Goal: Information Seeking & Learning: Learn about a topic

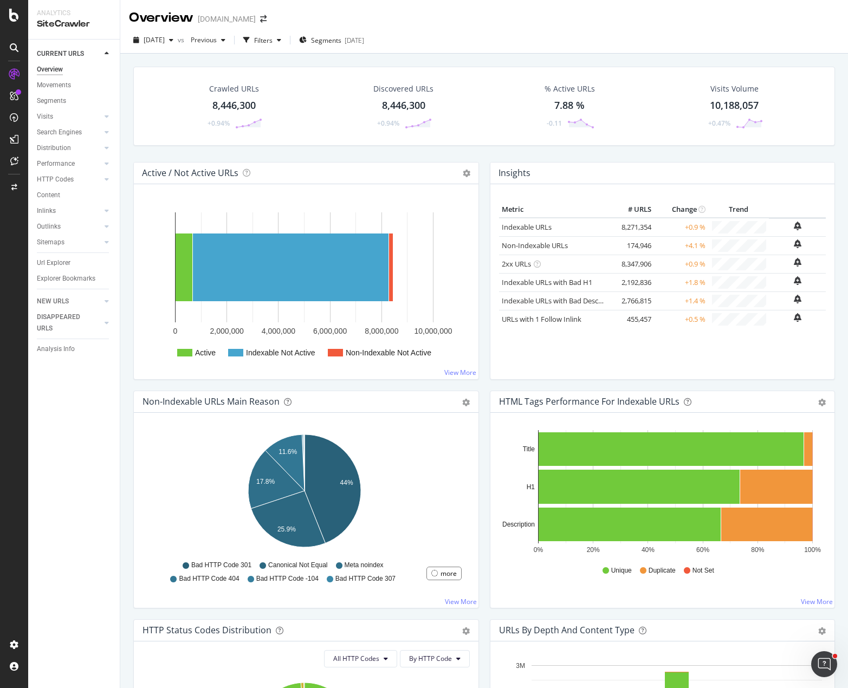
click at [481, 53] on div "[DATE] vs Previous Filters Segments [DATE]" at bounding box center [484, 42] width 728 height 22
click at [54, 121] on div "ActionBoard" at bounding box center [61, 124] width 42 height 11
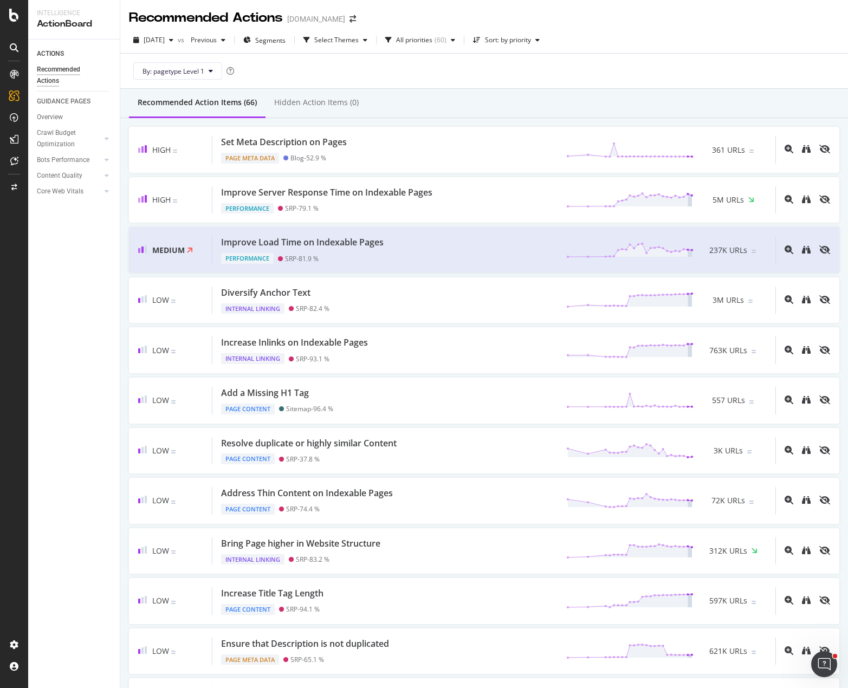
click at [535, 69] on div "By: pagetype Level 1" at bounding box center [484, 71] width 710 height 35
click at [636, 69] on div "By: pagetype Level 1" at bounding box center [484, 71] width 710 height 35
click at [62, 192] on div "Core Web Vitals" at bounding box center [60, 191] width 47 height 11
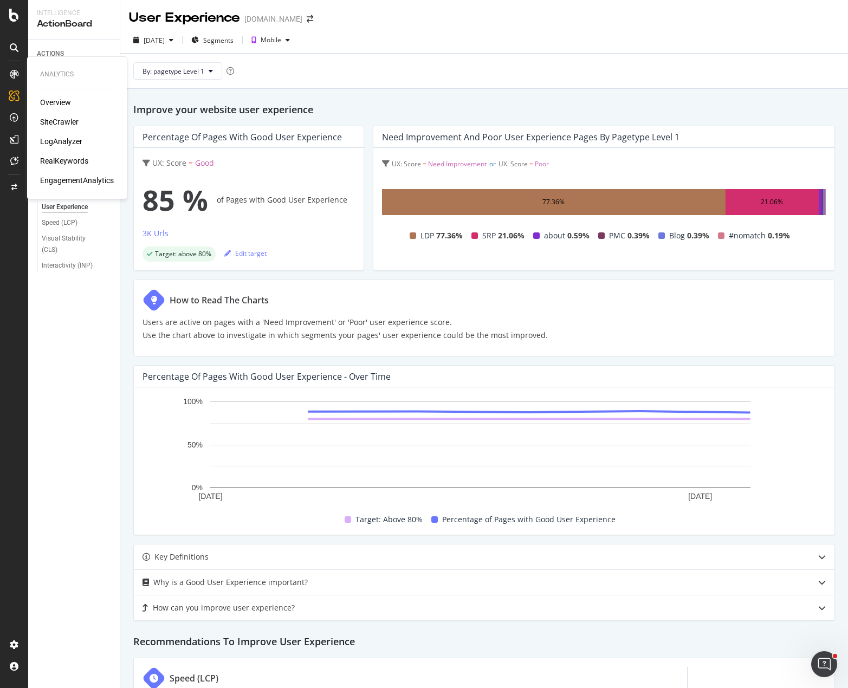
click at [50, 120] on div "SiteCrawler" at bounding box center [59, 121] width 38 height 11
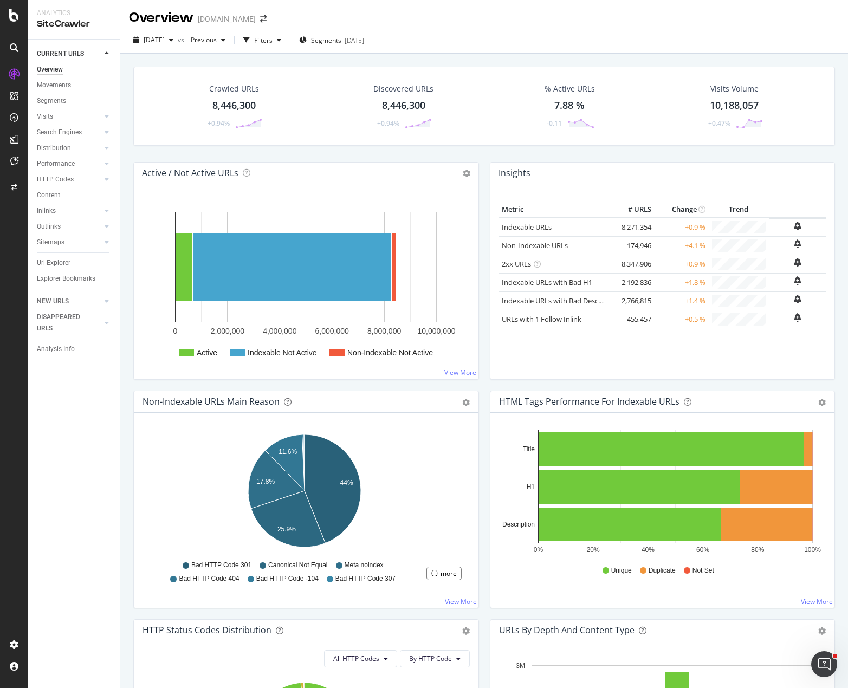
click at [564, 58] on div "Crawled URLs 8,446,300 +0.94% Discovered URLs 8,446,300 +0.94% % Active URLs 7.…" at bounding box center [484, 398] width 728 height 688
click at [502, 157] on div "Crawled URLs 8,446,300 +0.94% Discovered URLs 8,446,300 +0.94% % Active URLs 7.…" at bounding box center [484, 114] width 712 height 95
click at [485, 159] on div "Crawled URLs 8,446,300 +0.94% Discovered URLs 8,446,300 +0.94% % Active URLs 7.…" at bounding box center [484, 114] width 712 height 95
click at [481, 155] on div "Crawled URLs 8,446,300 +0.94% Discovered URLs 8,446,300 +0.94% % Active URLs 7.…" at bounding box center [484, 114] width 712 height 95
click at [484, 160] on div "Crawled URLs 8,446,300 +0.94% Discovered URLs 8,446,300 +0.94% % Active URLs 7.…" at bounding box center [484, 114] width 712 height 95
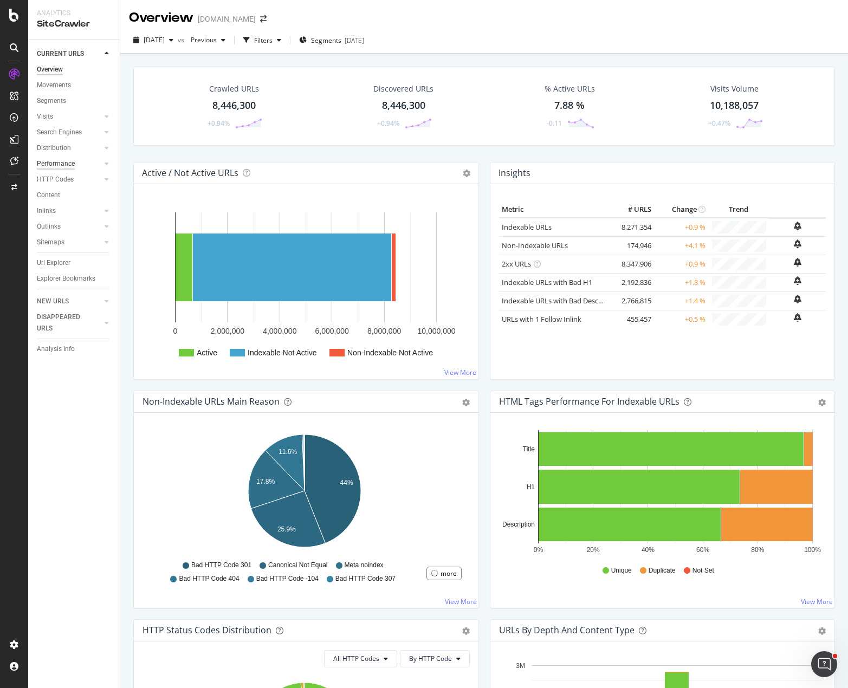
click at [57, 162] on div "Performance" at bounding box center [56, 163] width 38 height 11
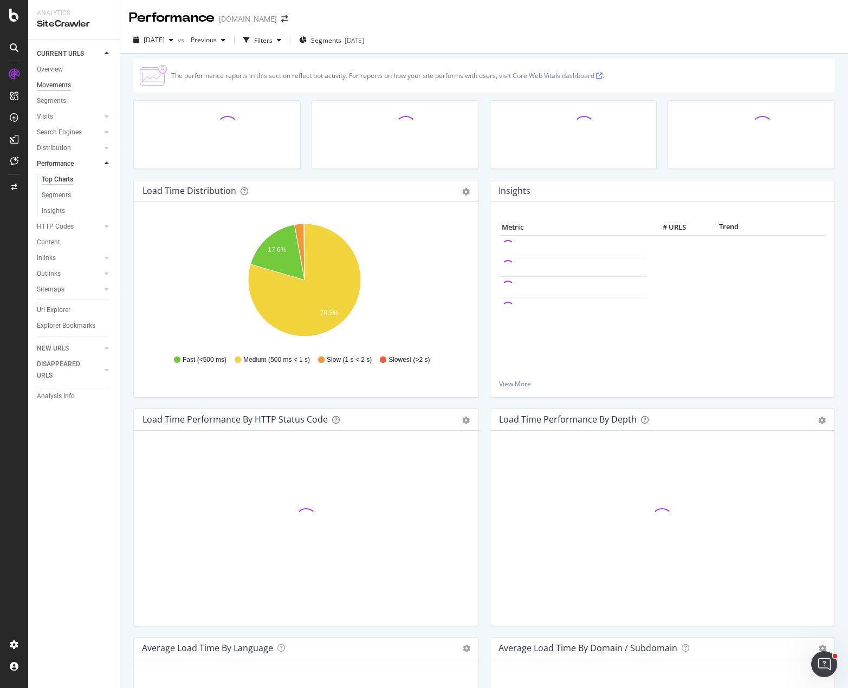
click at [52, 85] on div "Movements" at bounding box center [54, 85] width 34 height 11
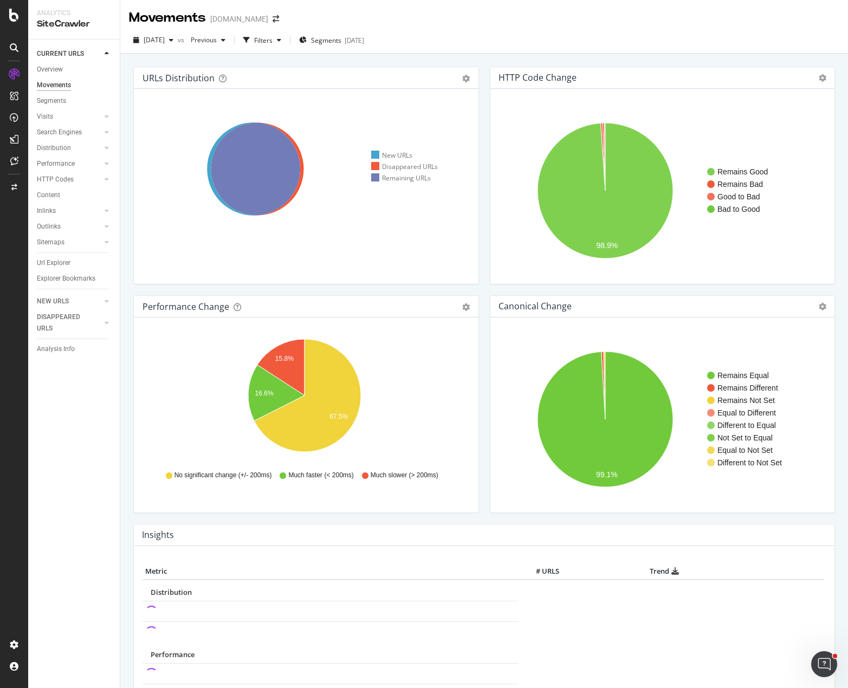
click at [479, 290] on div "URLs Distribution Venn Table Export as CSV Add to Custom Report Hold CTRL while…" at bounding box center [306, 181] width 357 height 229
click at [479, 288] on div "URLs Distribution Venn Table Export as CSV Add to Custom Report Hold CTRL while…" at bounding box center [306, 181] width 357 height 229
click at [484, 291] on div "HTTP Code Change Chart (by Value) Table Expand Export as CSV Export as PNG × Re…" at bounding box center [662, 181] width 357 height 229
click at [430, 355] on icon "15.8% 16.6% 67.5%" at bounding box center [303, 398] width 323 height 126
drag, startPoint x: 399, startPoint y: 379, endPoint x: 409, endPoint y: 336, distance: 44.4
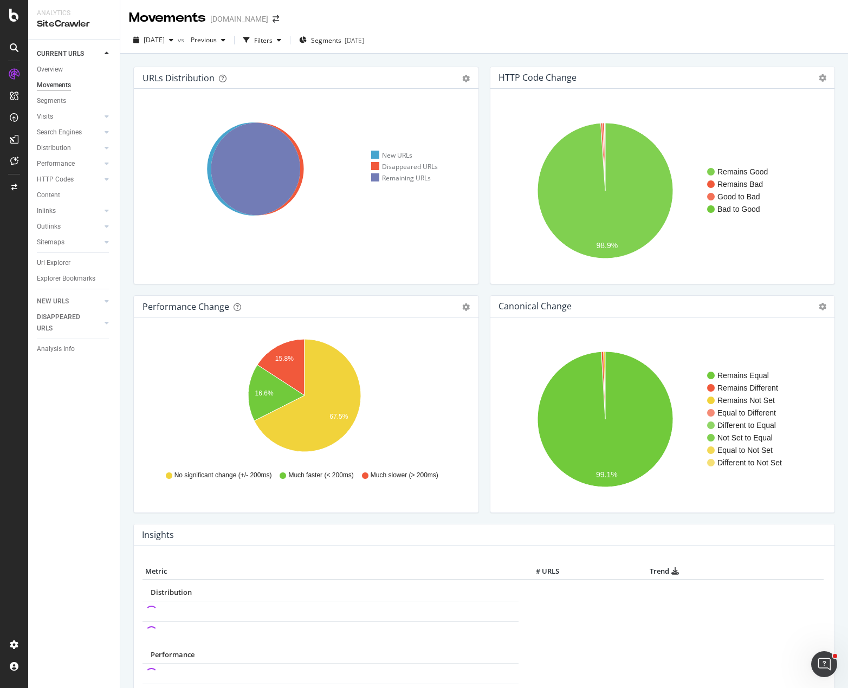
click at [399, 377] on icon "15.8% 16.6% 67.5%" at bounding box center [303, 398] width 323 height 126
click at [387, 306] on div "Performance Change" at bounding box center [293, 306] width 303 height 11
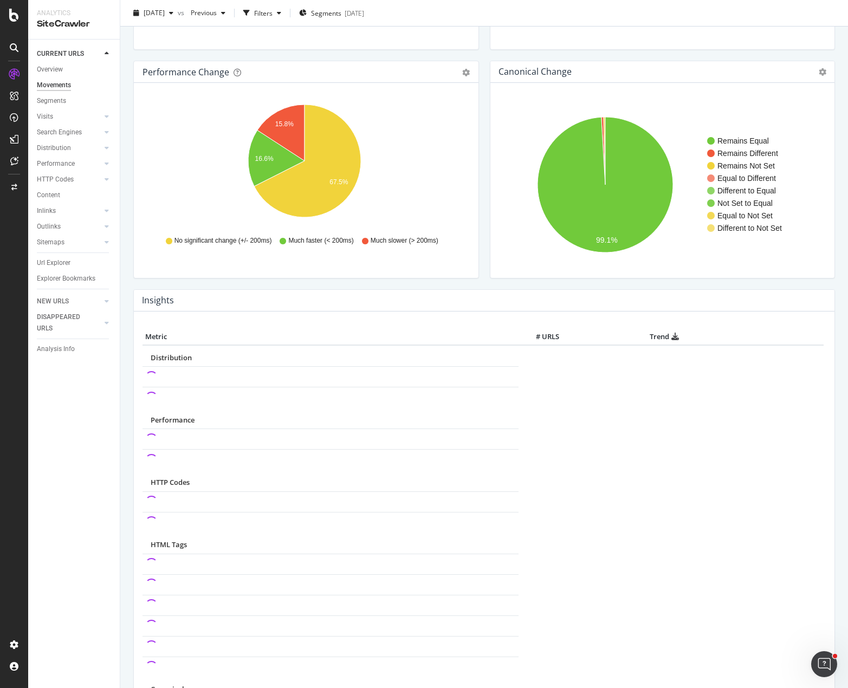
scroll to position [271, 0]
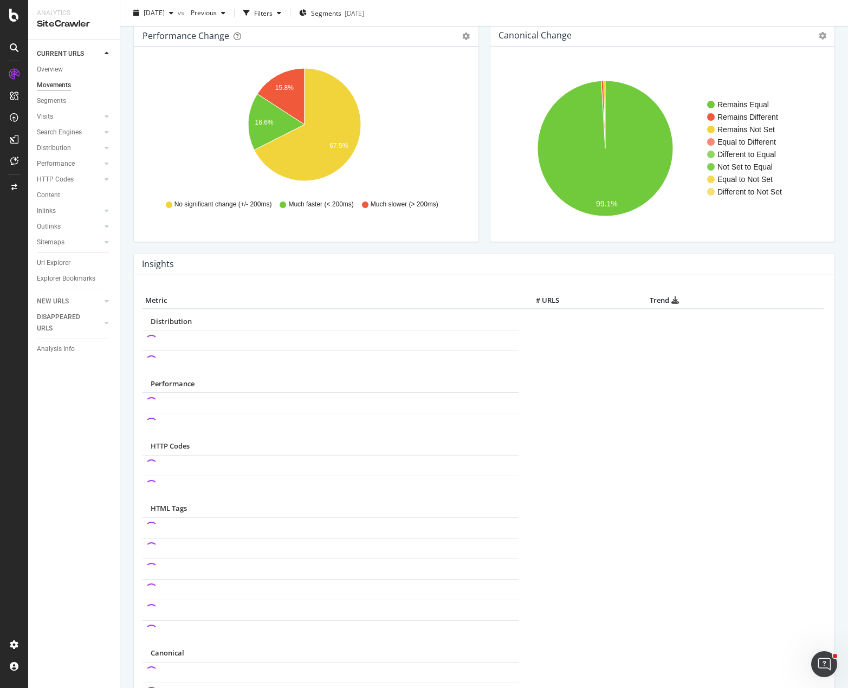
click at [126, 246] on div "URLs Distribution Venn Table Export as CSV Add to Custom Report Hold CTRL while…" at bounding box center [484, 127] width 728 height 688
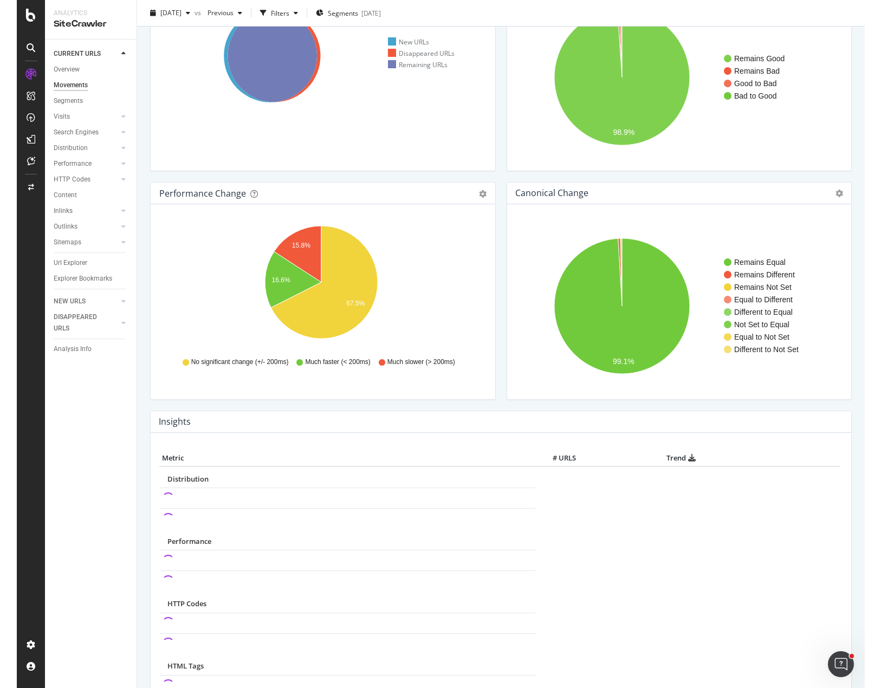
scroll to position [0, 0]
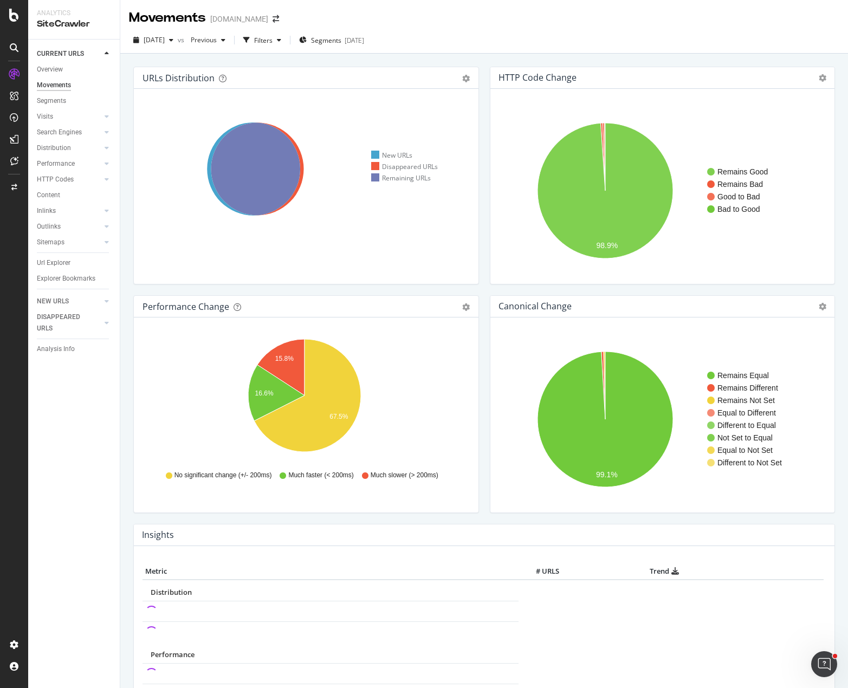
click at [477, 62] on div "URLs Distribution Venn Table Export as CSV Add to Custom Report Hold CTRL while…" at bounding box center [484, 626] width 702 height 1135
drag, startPoint x: 477, startPoint y: 61, endPoint x: 483, endPoint y: 55, distance: 9.2
click at [477, 61] on div "URLs Distribution Venn Table Export as CSV Add to Custom Report Hold CTRL while…" at bounding box center [484, 626] width 702 height 1135
